Goal: Task Accomplishment & Management: Manage account settings

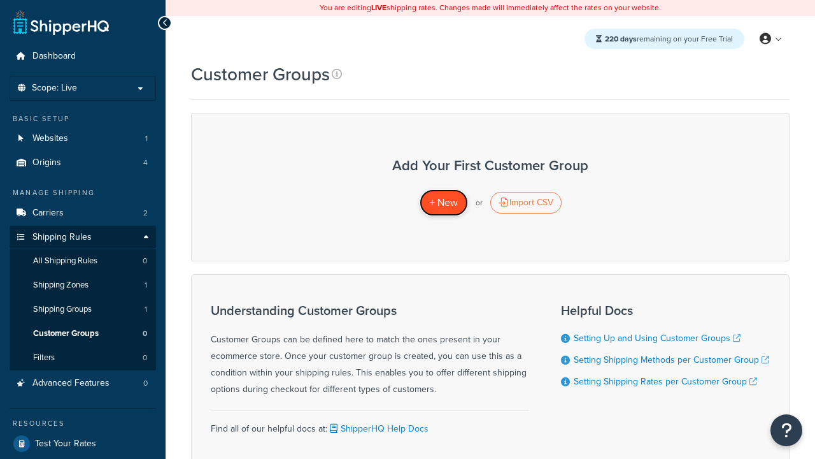
click at [443, 203] on span "+ New" at bounding box center [444, 202] width 28 height 15
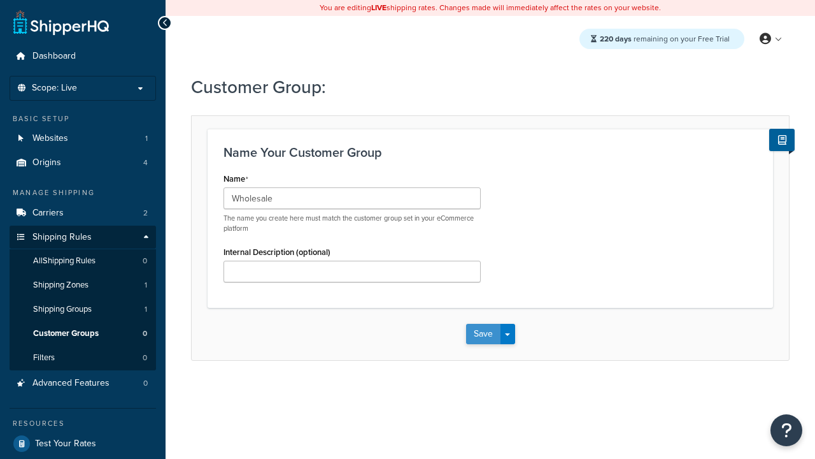
type input "Wholesale"
click at [483, 334] on button "Save" at bounding box center [483, 334] width 34 height 20
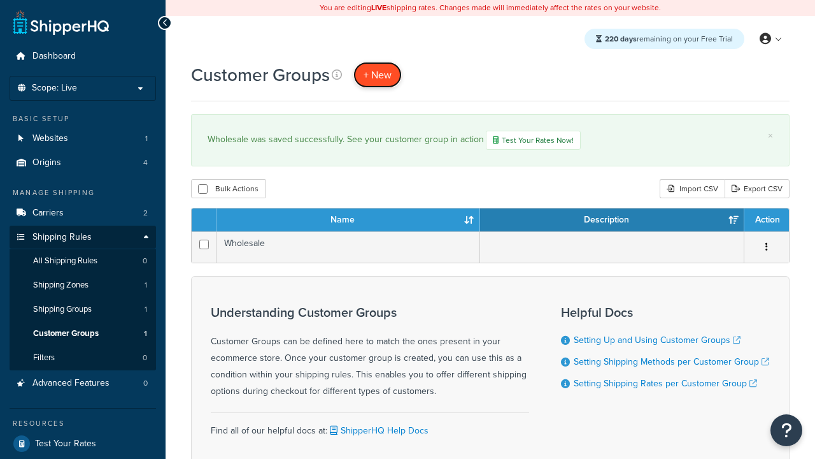
click at [378, 75] on span "+ New" at bounding box center [378, 75] width 28 height 15
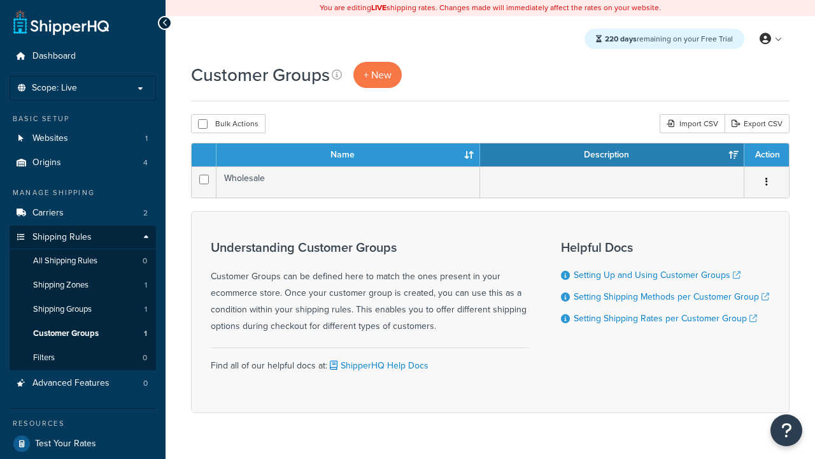
click at [348, 155] on th "Name" at bounding box center [349, 154] width 264 height 23
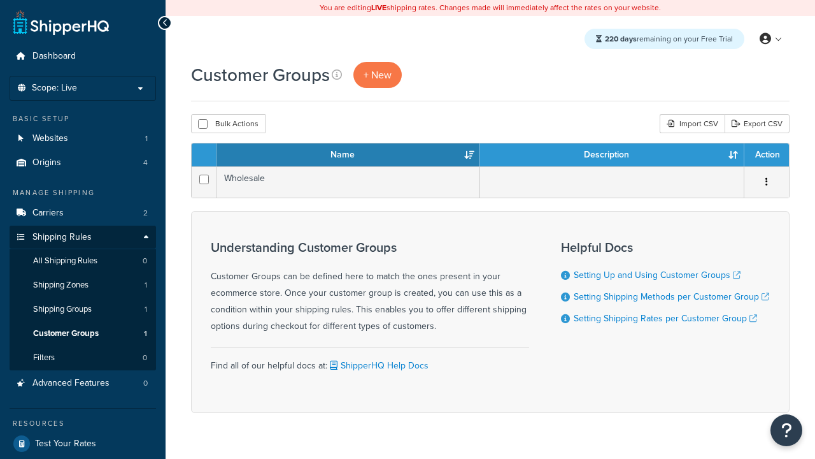
click at [348, 155] on th "Name" at bounding box center [349, 154] width 264 height 23
click at [612, 155] on th "Description" at bounding box center [612, 154] width 264 height 23
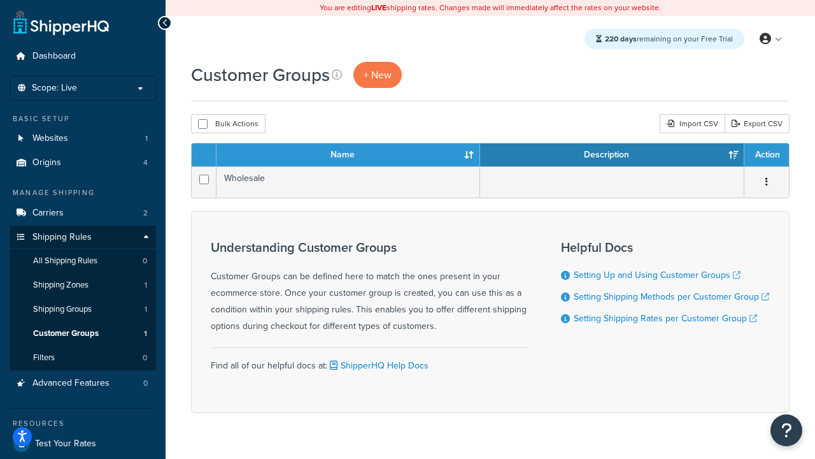
click at [766, 155] on th "Action" at bounding box center [767, 154] width 45 height 23
click at [337, 75] on icon at bounding box center [337, 74] width 10 height 10
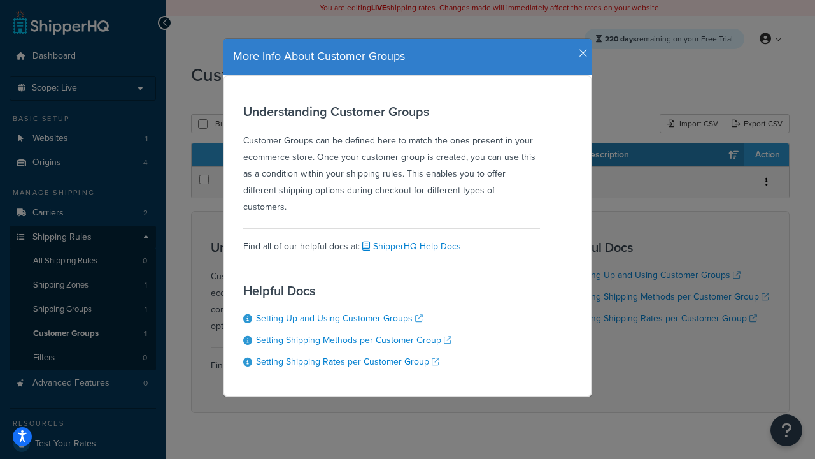
click at [580, 48] on icon "button" at bounding box center [583, 53] width 9 height 11
